Goal: Information Seeking & Learning: Learn about a topic

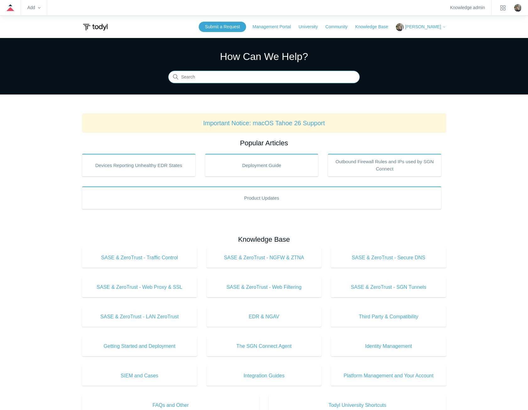
click at [316, 77] on input "Search" at bounding box center [263, 77] width 191 height 13
type input "insecure website"
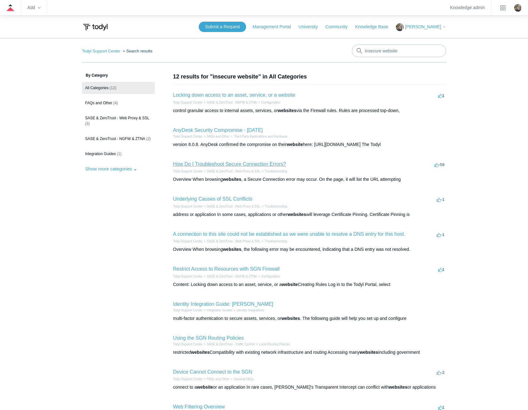
drag, startPoint x: 233, startPoint y: 161, endPoint x: 202, endPoint y: 163, distance: 30.8
click at [202, 163] on link "How Do I Troubleshoot Secure Connection Errors?" at bounding box center [229, 163] width 113 height 5
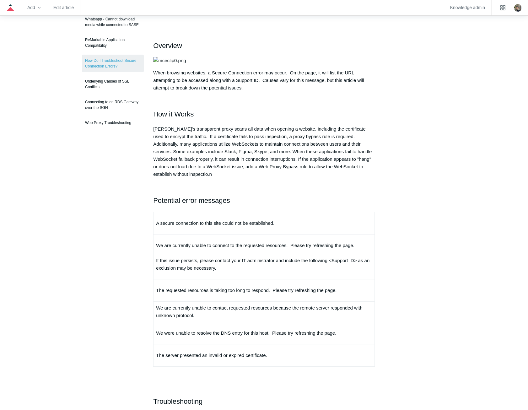
scroll to position [74, 0]
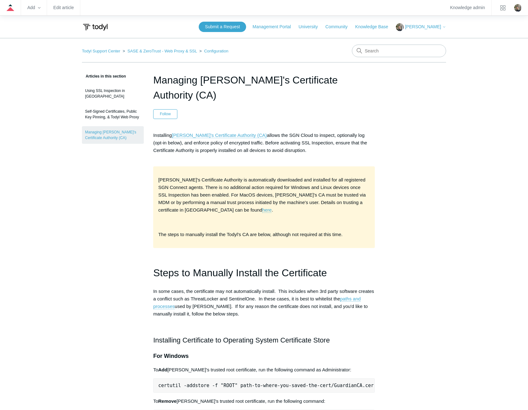
drag, startPoint x: 345, startPoint y: 80, endPoint x: 149, endPoint y: 74, distance: 196.5
copy h1 "Managing Todyl's Certificate Authority (CA)"
